Goal: Find specific page/section: Find specific page/section

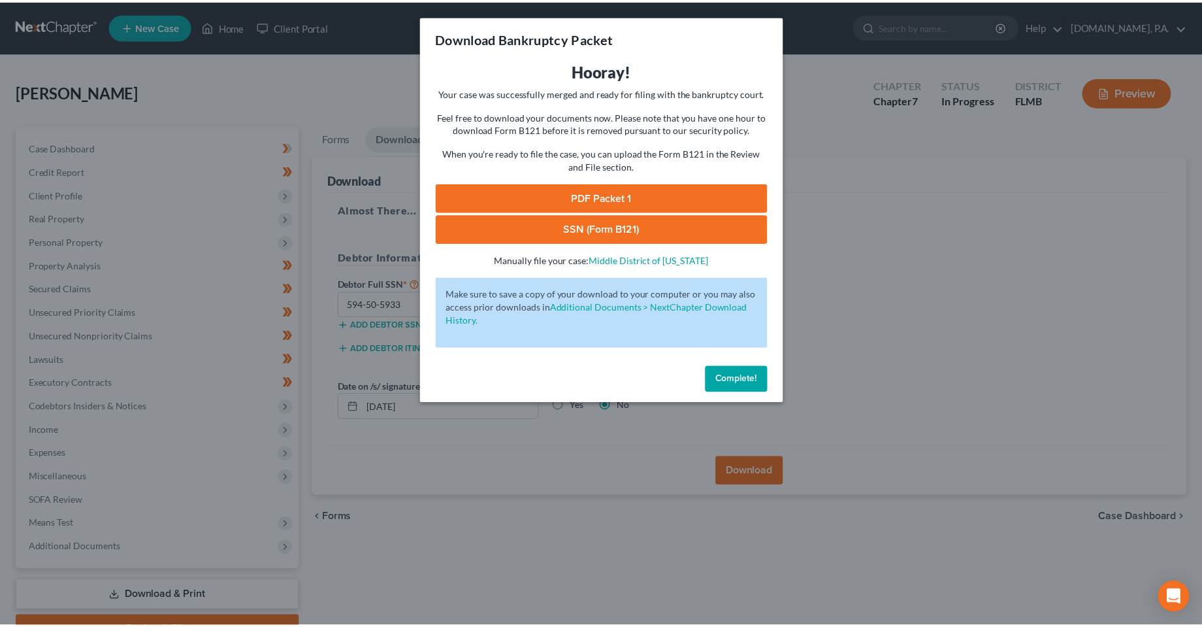
scroll to position [68, 0]
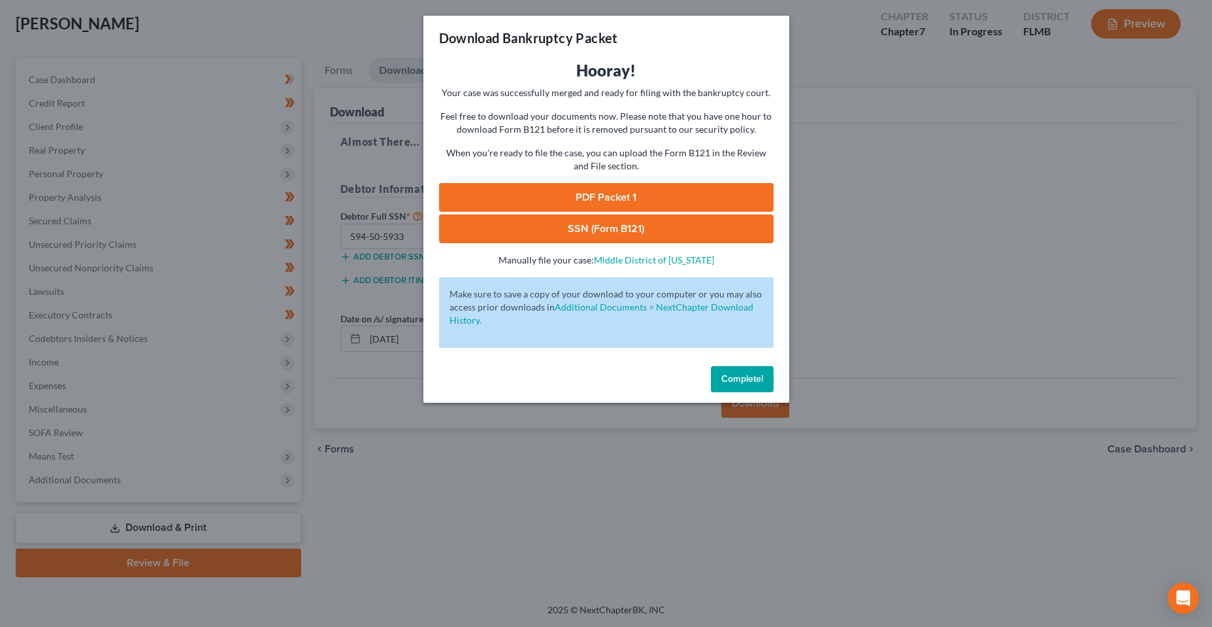
click at [734, 378] on span "Complete!" at bounding box center [742, 378] width 42 height 11
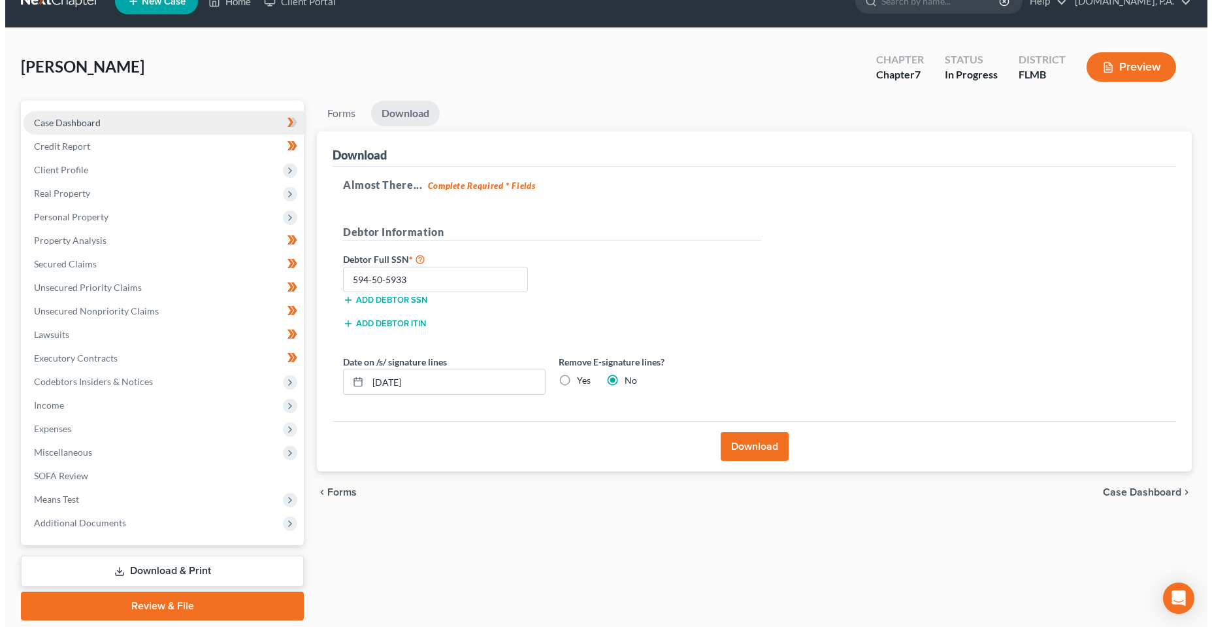
scroll to position [0, 0]
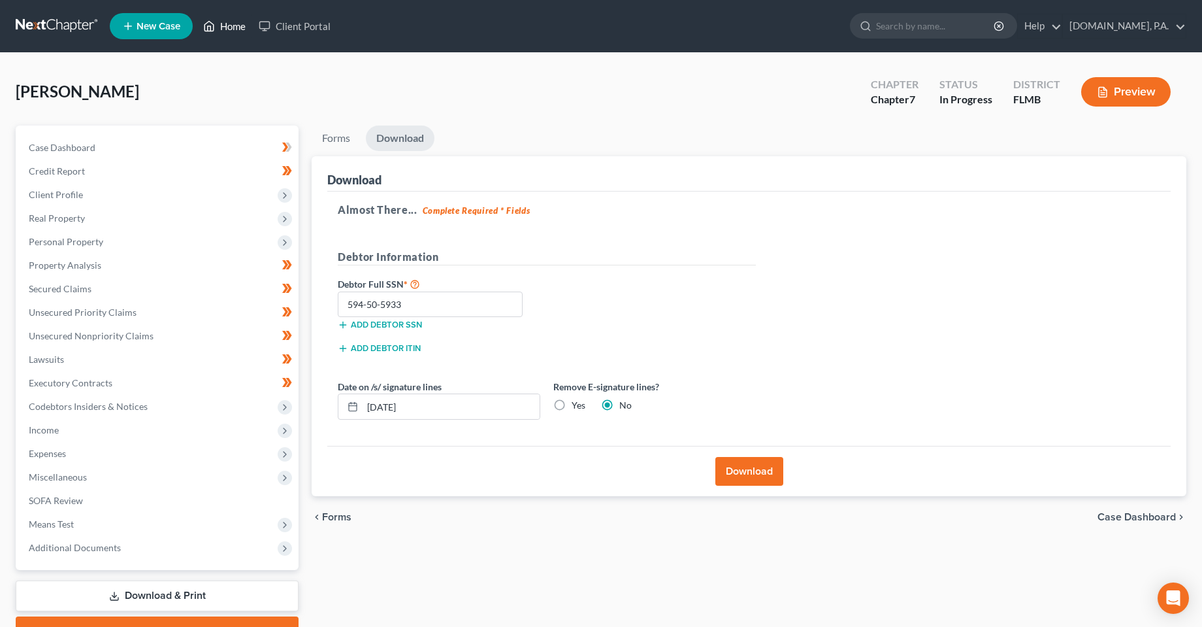
click at [229, 29] on link "Home" at bounding box center [225, 26] width 56 height 24
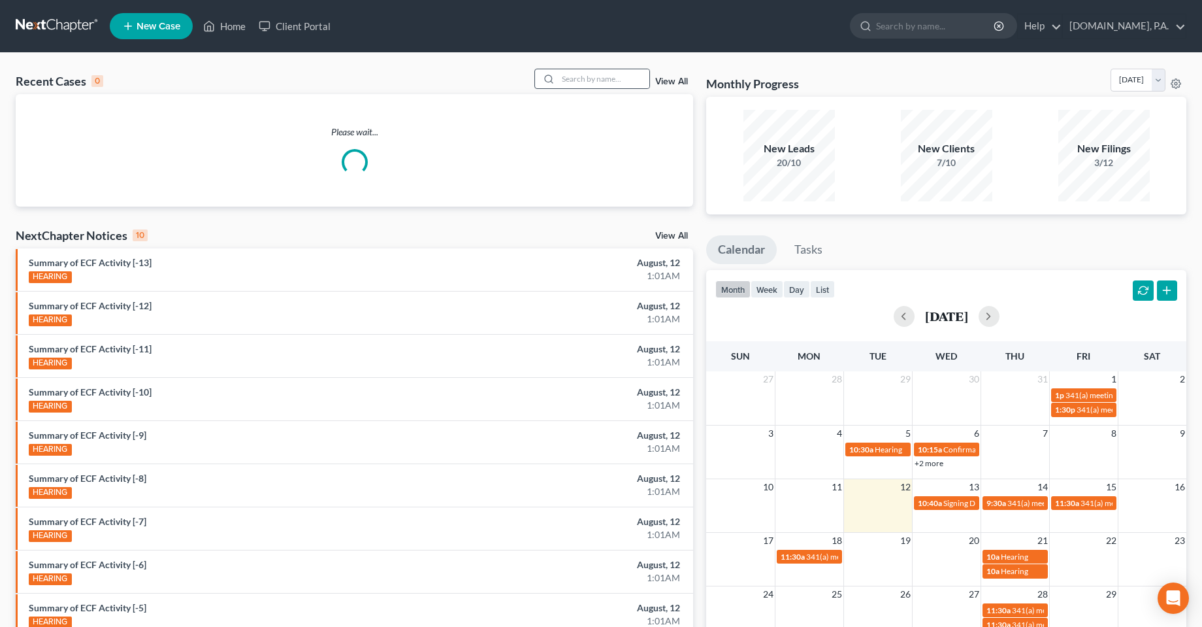
click at [579, 89] on div at bounding box center [593, 79] width 116 height 20
click at [580, 86] on input "search" at bounding box center [603, 78] width 91 height 19
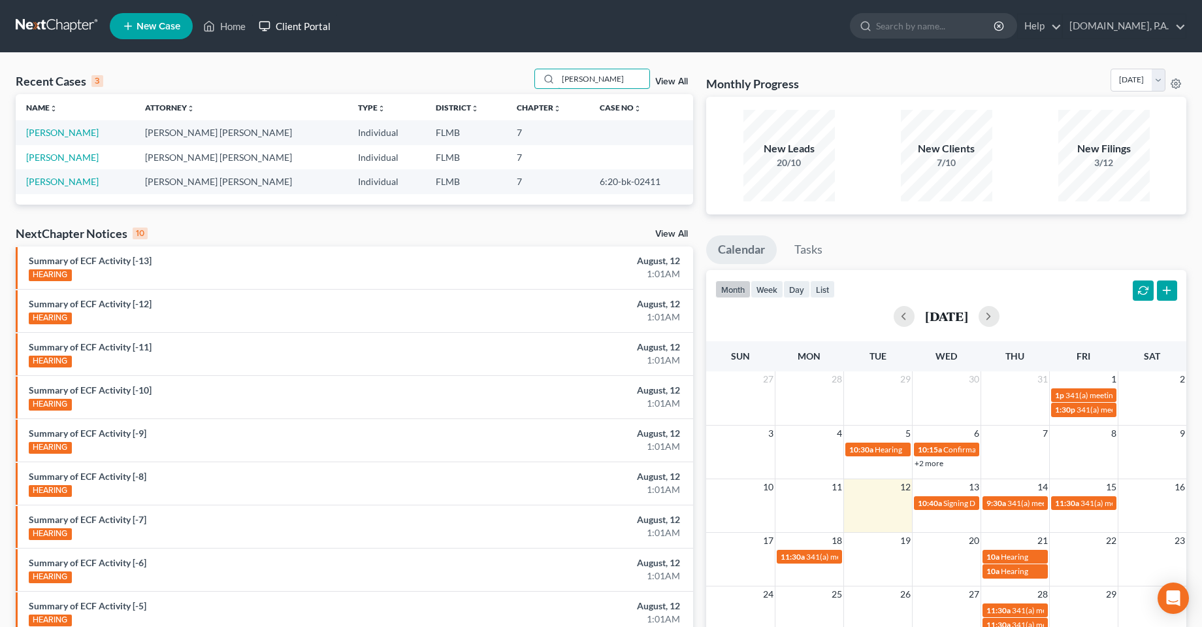
type input "[PERSON_NAME]"
click at [286, 20] on link "Client Portal" at bounding box center [294, 26] width 85 height 24
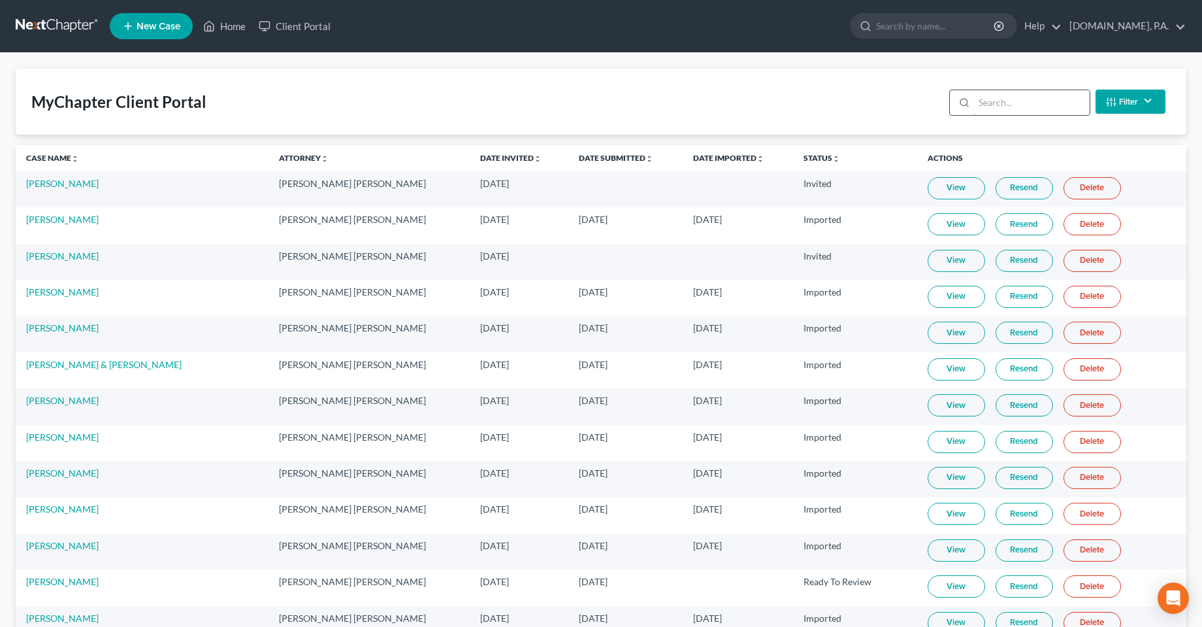
click at [1022, 94] on input "search" at bounding box center [1032, 102] width 116 height 25
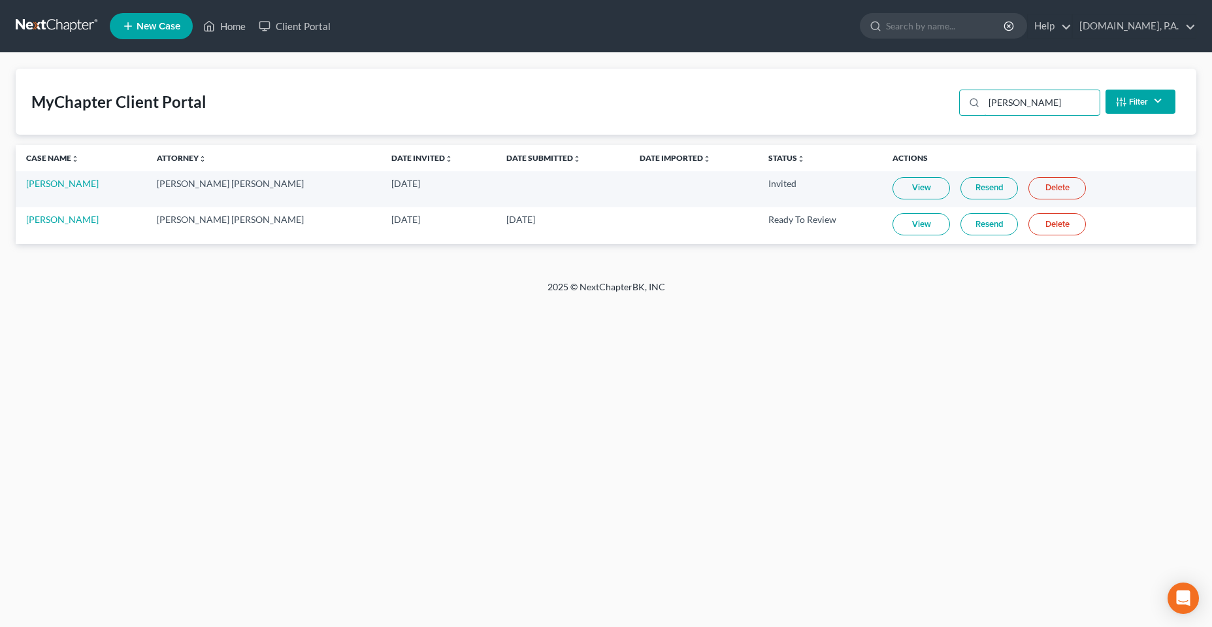
type input "[PERSON_NAME]"
click at [213, 357] on div "Home New Case Client Portal [DOMAIN_NAME], P.A. [PERSON_NAME][EMAIL_ADDRESS][DO…" at bounding box center [606, 313] width 1212 height 627
drag, startPoint x: 267, startPoint y: 346, endPoint x: 254, endPoint y: 325, distance: 24.5
click at [261, 348] on div "Home New Case Client Portal [DOMAIN_NAME], P.A. [PERSON_NAME][EMAIL_ADDRESS][DO…" at bounding box center [606, 313] width 1212 height 627
drag, startPoint x: 243, startPoint y: 349, endPoint x: 218, endPoint y: 338, distance: 27.8
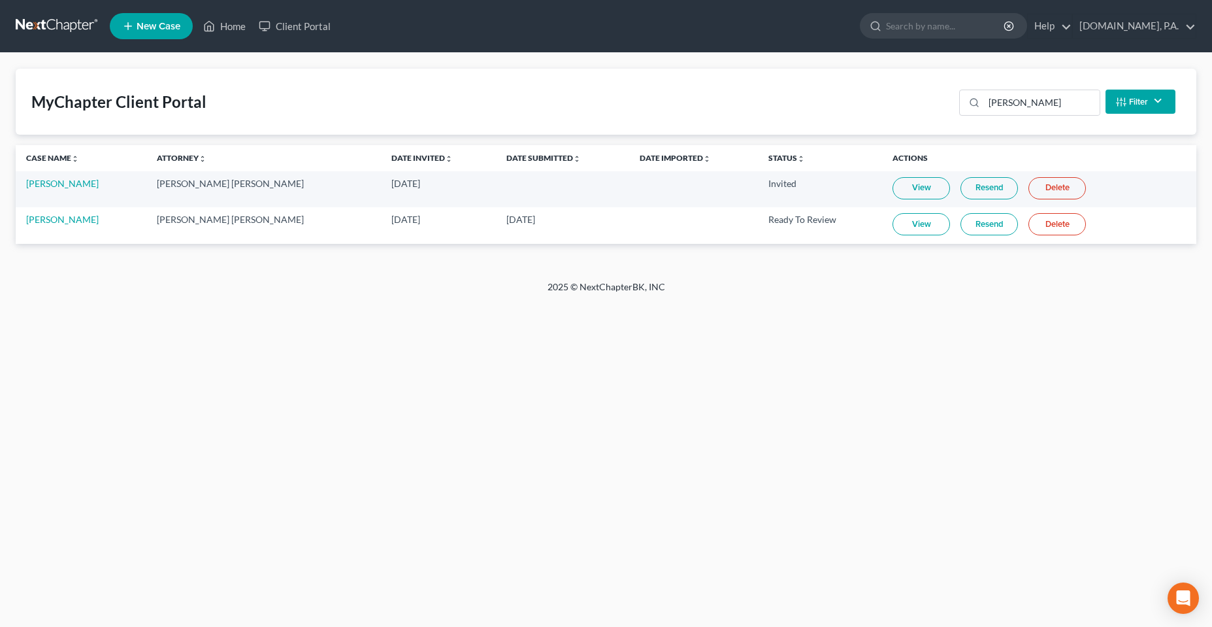
click at [242, 349] on div "Home New Case Client Portal [DOMAIN_NAME], P.A. [PERSON_NAME][EMAIL_ADDRESS][DO…" at bounding box center [606, 313] width 1212 height 627
click at [384, 386] on div "Home New Case Client Portal [DOMAIN_NAME], P.A. [PERSON_NAME][EMAIL_ADDRESS][DO…" at bounding box center [606, 313] width 1212 height 627
click at [559, 397] on div "Home New Case Client Portal [DOMAIN_NAME], P.A. [PERSON_NAME][EMAIL_ADDRESS][DO…" at bounding box center [606, 313] width 1212 height 627
drag, startPoint x: 669, startPoint y: 290, endPoint x: 554, endPoint y: 286, distance: 115.8
click at [554, 286] on div "2025 © NextChapterBK, INC" at bounding box center [606, 292] width 745 height 24
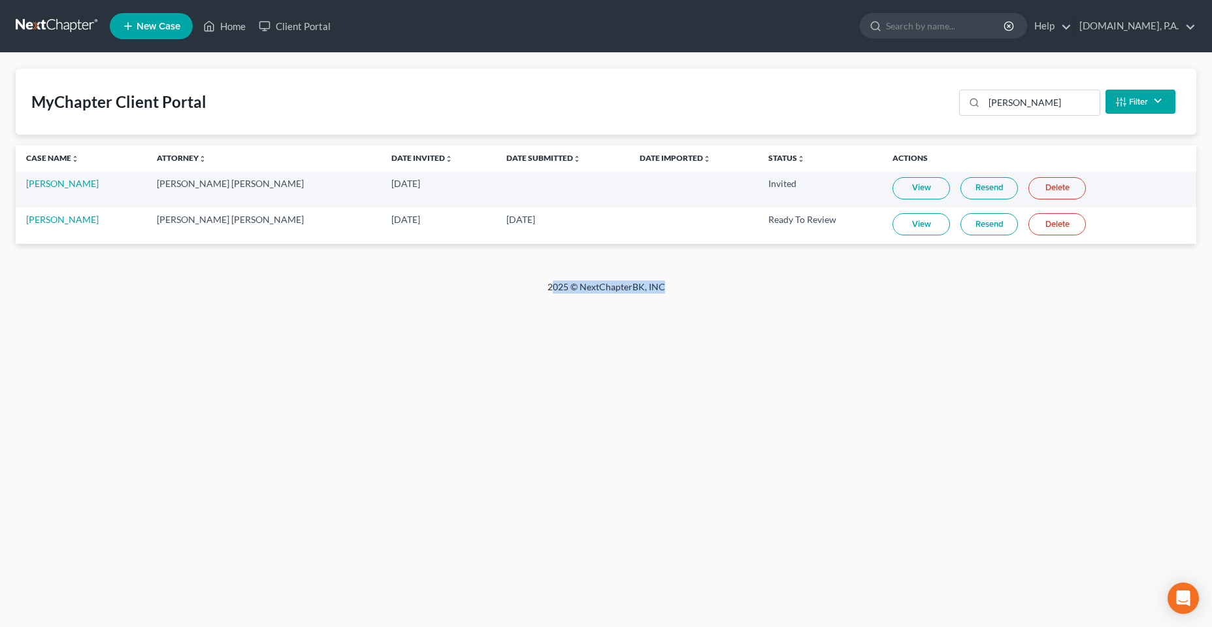
click at [565, 356] on div "Home New Case Client Portal [DOMAIN_NAME], P.A. [PERSON_NAME][EMAIL_ADDRESS][DO…" at bounding box center [606, 313] width 1212 height 627
click at [546, 305] on div "Home New Case Client Portal [DOMAIN_NAME], P.A. [PERSON_NAME][EMAIL_ADDRESS][DO…" at bounding box center [606, 313] width 1212 height 627
drag, startPoint x: 544, startPoint y: 282, endPoint x: 729, endPoint y: 283, distance: 185.0
click at [729, 283] on div "2025 © NextChapterBK, INC" at bounding box center [606, 292] width 745 height 24
click at [740, 377] on div "Home New Case Client Portal [DOMAIN_NAME], P.A. [PERSON_NAME][EMAIL_ADDRESS][DO…" at bounding box center [606, 313] width 1212 height 627
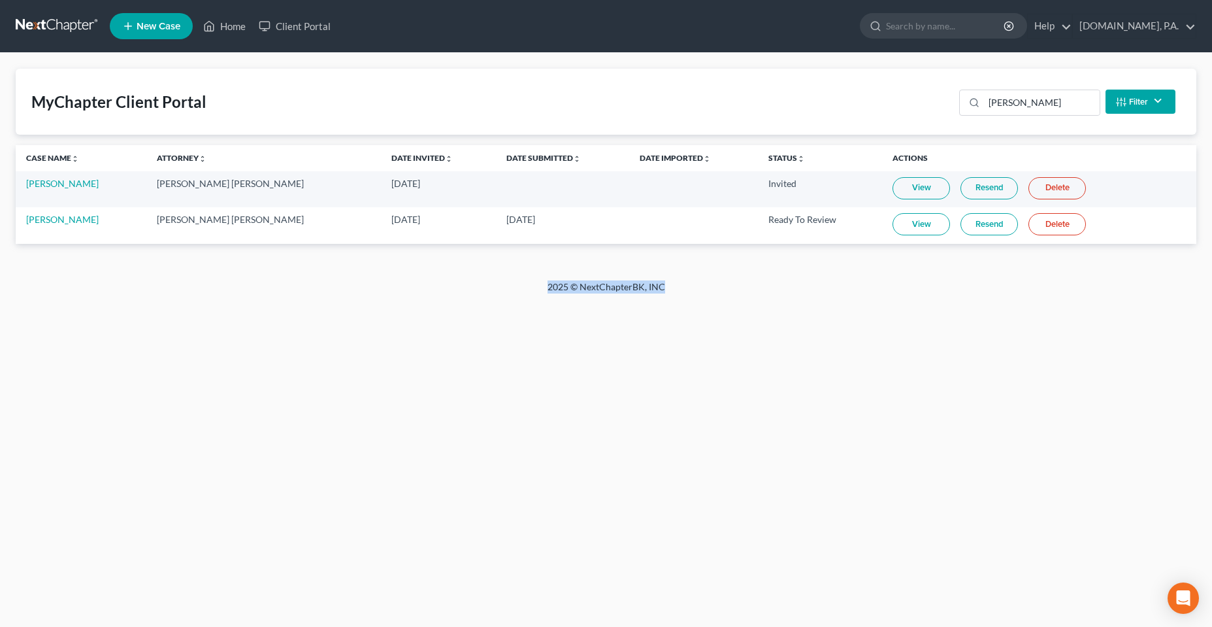
click at [527, 324] on div "Home New Case Client Portal [DOMAIN_NAME], P.A. [PERSON_NAME][EMAIL_ADDRESS][DO…" at bounding box center [606, 313] width 1212 height 627
click at [540, 295] on div "2025 © NextChapterBK, INC" at bounding box center [606, 292] width 745 height 24
drag, startPoint x: 542, startPoint y: 288, endPoint x: 731, endPoint y: 288, distance: 188.9
click at [731, 288] on div "2025 © NextChapterBK, INC" at bounding box center [606, 292] width 745 height 24
click at [703, 383] on div "Home New Case Client Portal [DOMAIN_NAME], P.A. [PERSON_NAME][EMAIL_ADDRESS][DO…" at bounding box center [606, 313] width 1212 height 627
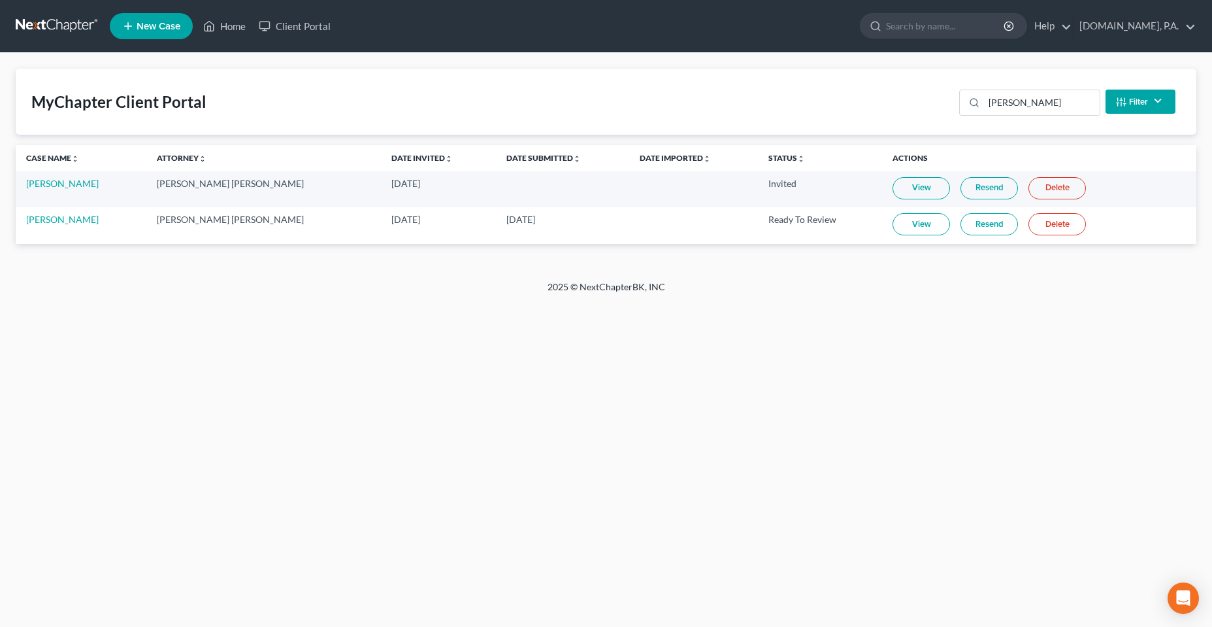
click at [623, 513] on div "Home New Case Client Portal [DOMAIN_NAME], P.A. [PERSON_NAME][EMAIL_ADDRESS][DO…" at bounding box center [606, 313] width 1212 height 627
drag, startPoint x: 678, startPoint y: 299, endPoint x: 521, endPoint y: 293, distance: 157.0
click at [521, 292] on div "2025 © NextChapterBK, INC" at bounding box center [606, 292] width 745 height 24
click at [533, 434] on div "Home New Case Client Portal [DOMAIN_NAME], P.A. [PERSON_NAME][EMAIL_ADDRESS][DO…" at bounding box center [606, 313] width 1212 height 627
click at [535, 440] on div "Home New Case Client Portal [DOMAIN_NAME], P.A. [PERSON_NAME][EMAIL_ADDRESS][DO…" at bounding box center [606, 313] width 1212 height 627
